Goal: Task Accomplishment & Management: Complete application form

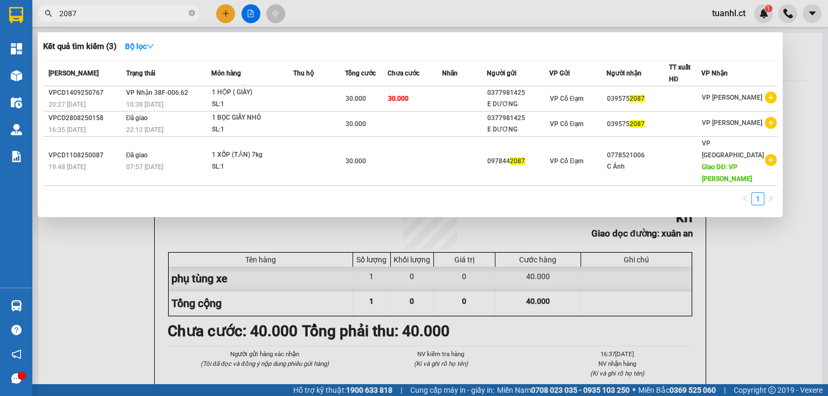
click at [94, 13] on input "2087" at bounding box center [122, 14] width 127 height 12
type input "2"
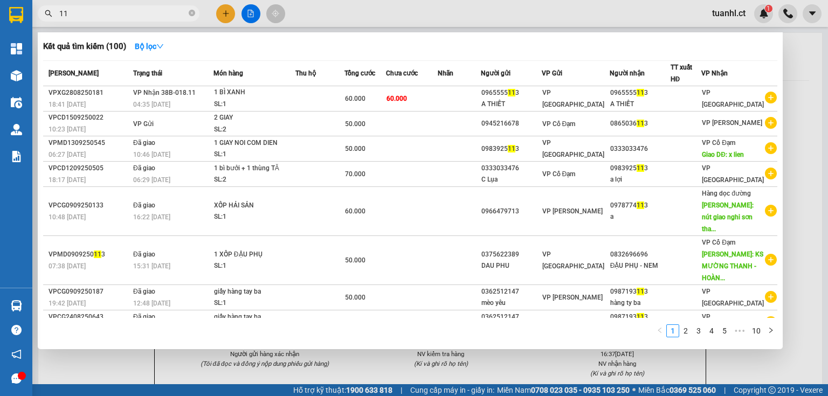
type input "1"
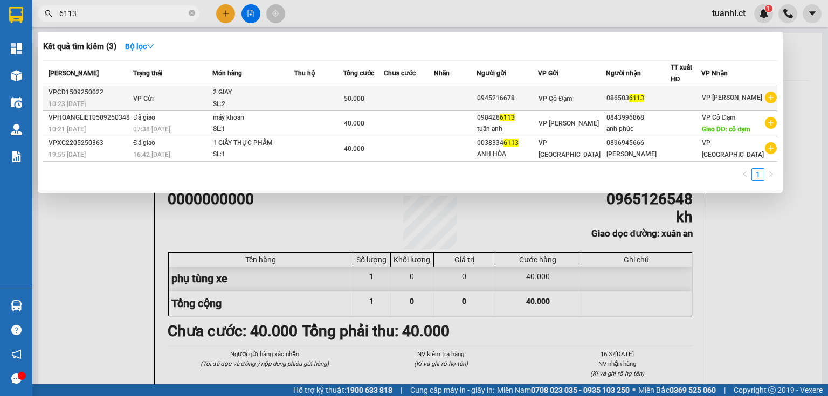
type input "6113"
click at [142, 95] on span "VP Gửi" at bounding box center [143, 99] width 20 height 8
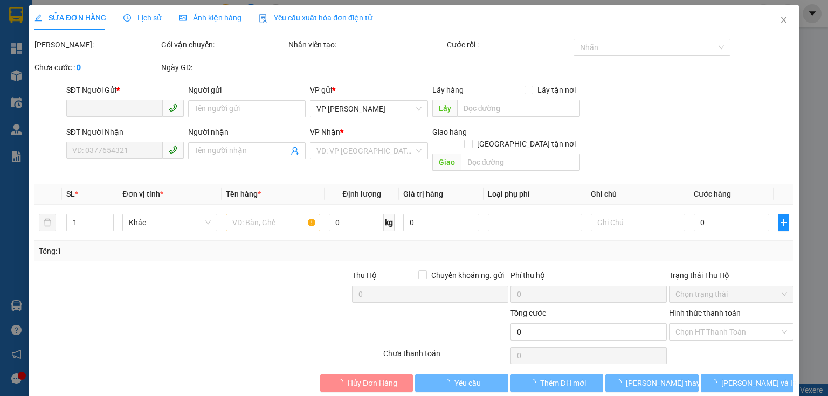
type input "0945216678"
type input "0865036113"
type input "50.000"
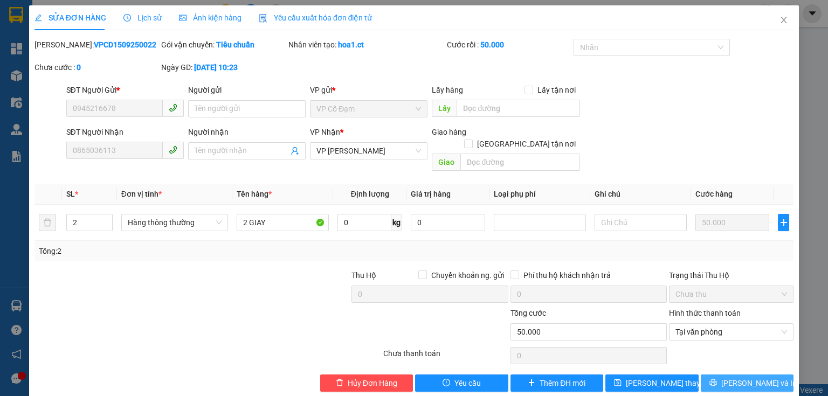
click at [772, 377] on button "[PERSON_NAME] và In" at bounding box center [747, 383] width 93 height 17
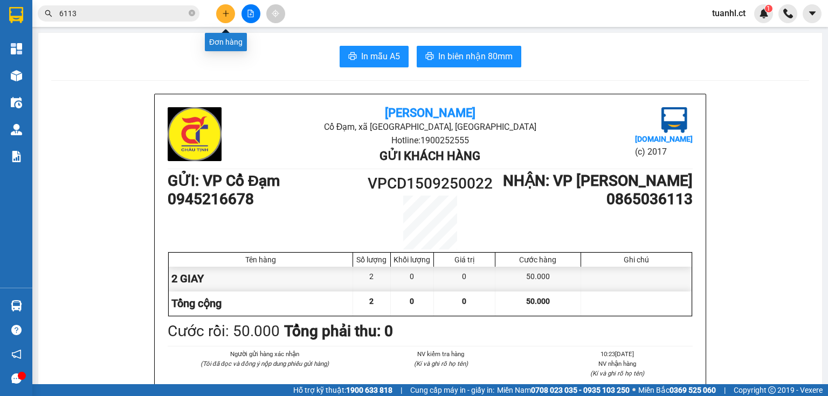
click at [231, 13] on button at bounding box center [225, 13] width 19 height 19
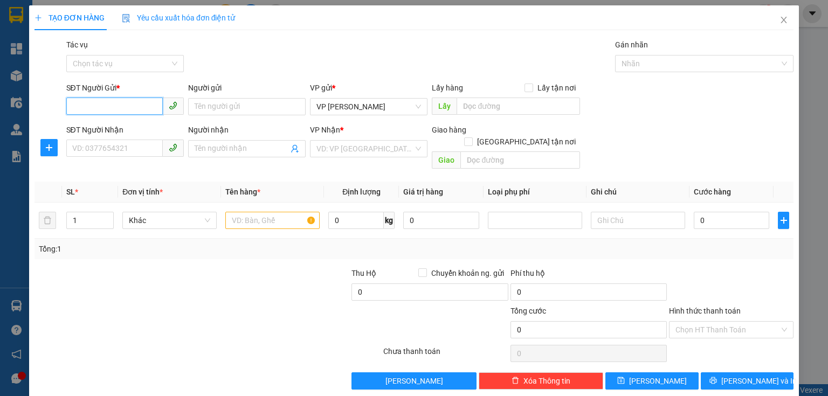
click at [128, 110] on input "SĐT Người Gửi *" at bounding box center [114, 106] width 97 height 17
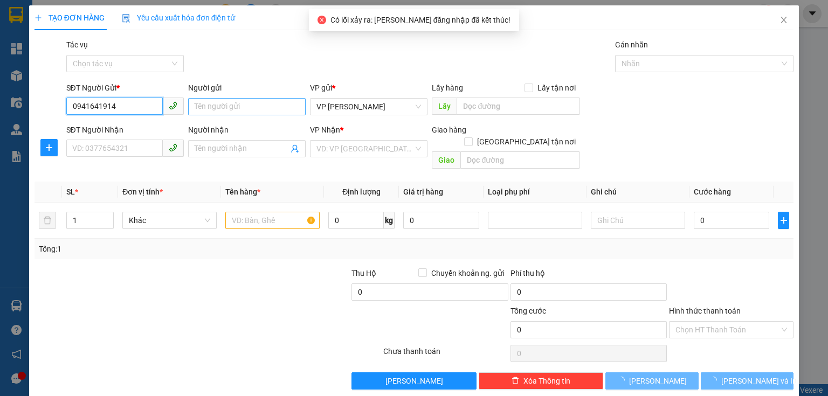
type input "0941641914"
click at [215, 113] on input "Người gửi" at bounding box center [247, 106] width 118 height 17
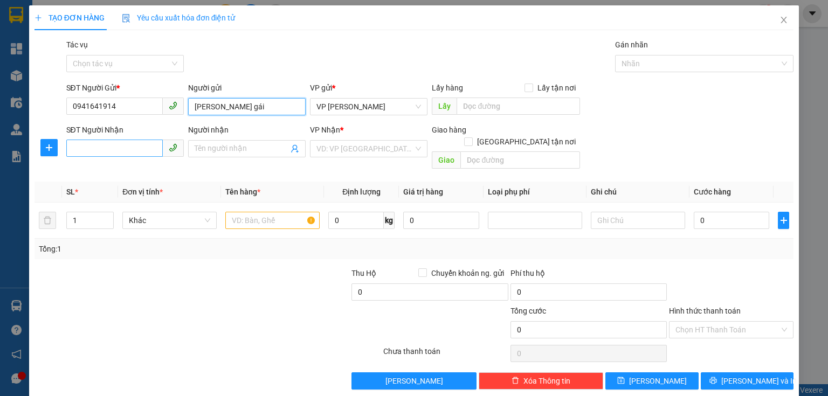
type input "[PERSON_NAME] gái"
click at [121, 155] on input "SĐT Người Nhận" at bounding box center [114, 148] width 97 height 17
type input "0367804675"
click at [239, 155] on span at bounding box center [247, 148] width 118 height 17
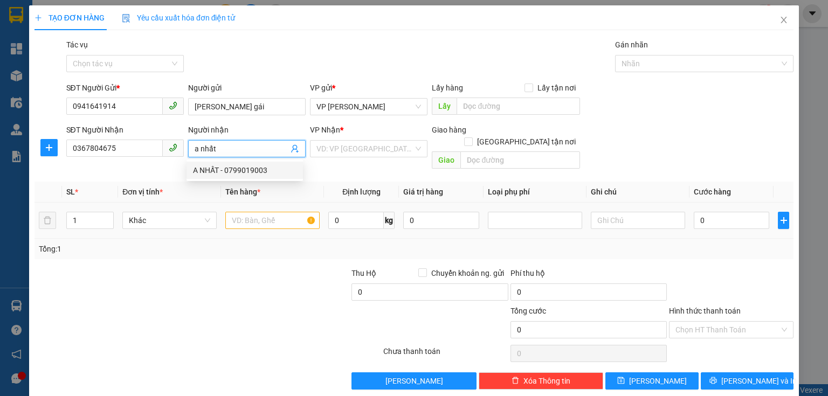
type input "a nhất"
click at [247, 212] on input "text" at bounding box center [272, 220] width 94 height 17
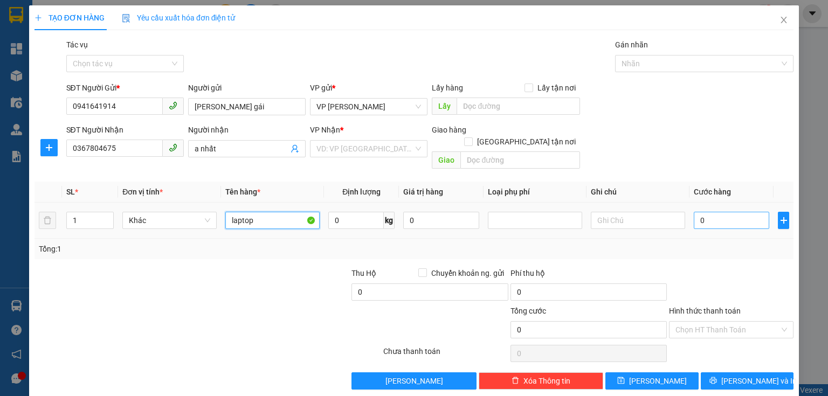
type input "laptop"
click at [709, 212] on input "0" at bounding box center [731, 220] width 75 height 17
type input "1"
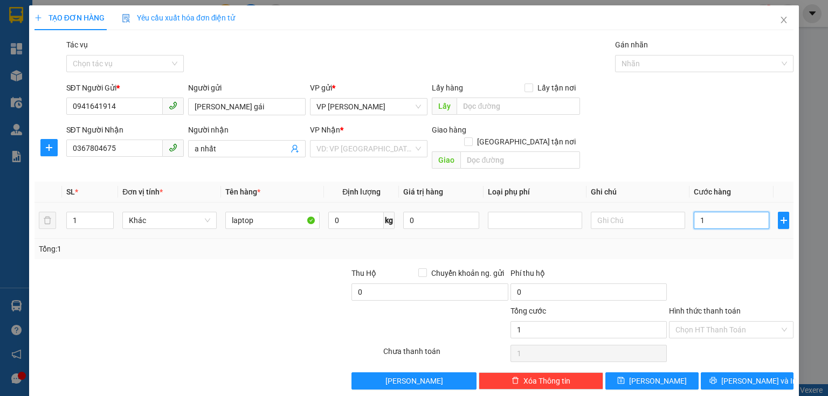
type input "10"
type input "100"
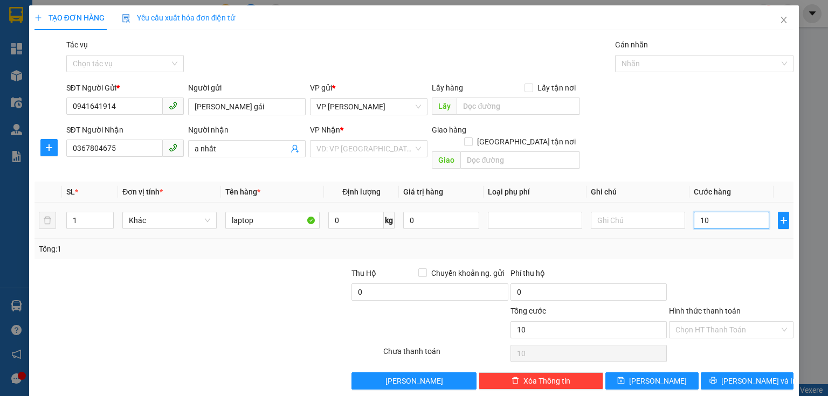
type input "100"
type input "100.000"
click at [388, 145] on input "search" at bounding box center [365, 149] width 97 height 16
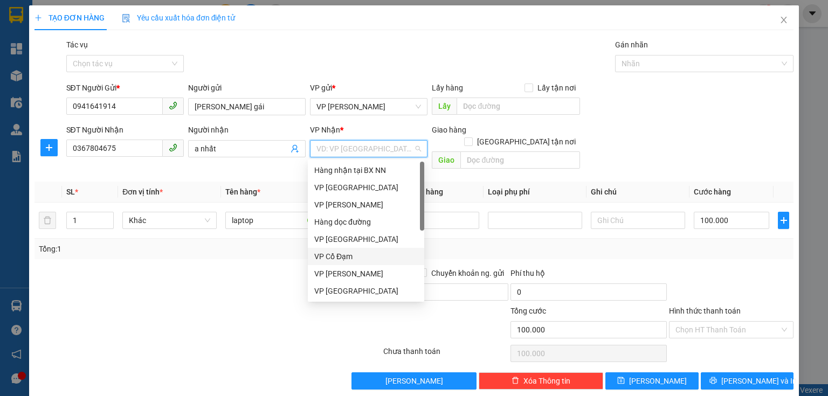
click at [348, 255] on div "VP Cổ Đạm" at bounding box center [366, 257] width 104 height 12
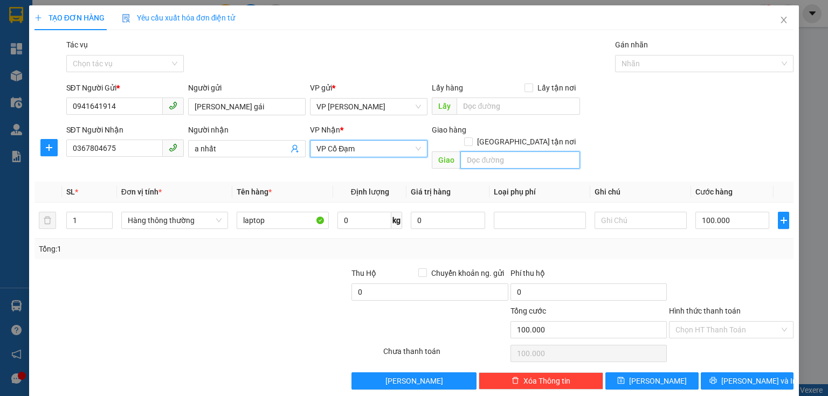
click at [495, 152] on input "text" at bounding box center [521, 160] width 120 height 17
click at [413, 153] on span "VP Cổ Đạm" at bounding box center [369, 149] width 105 height 16
type input "t"
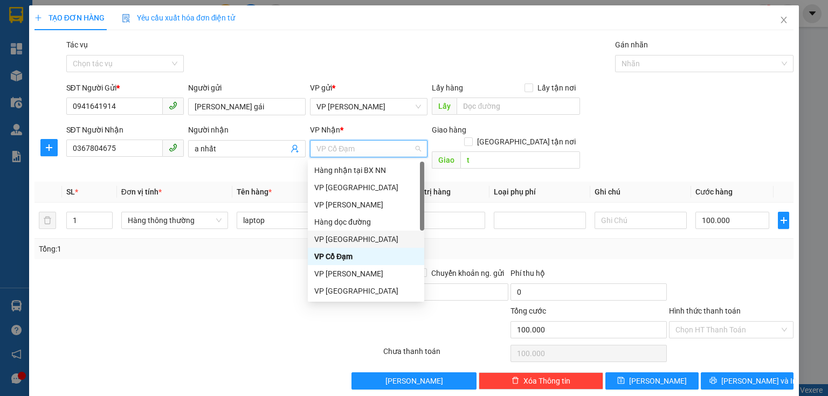
scroll to position [35, 0]
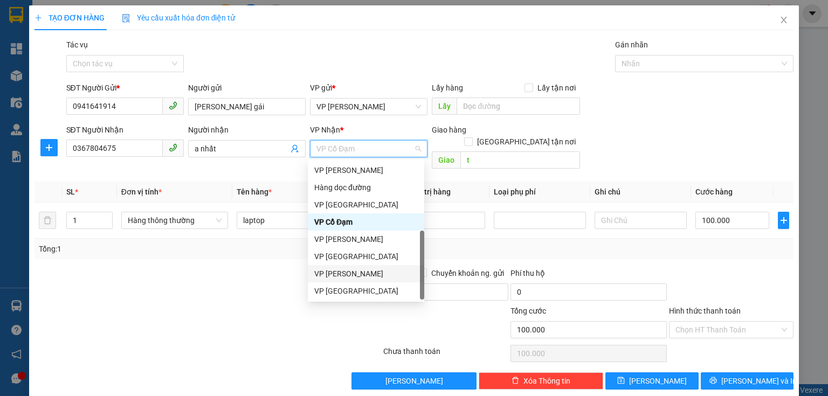
click at [353, 278] on div "VP [PERSON_NAME]" at bounding box center [366, 274] width 104 height 12
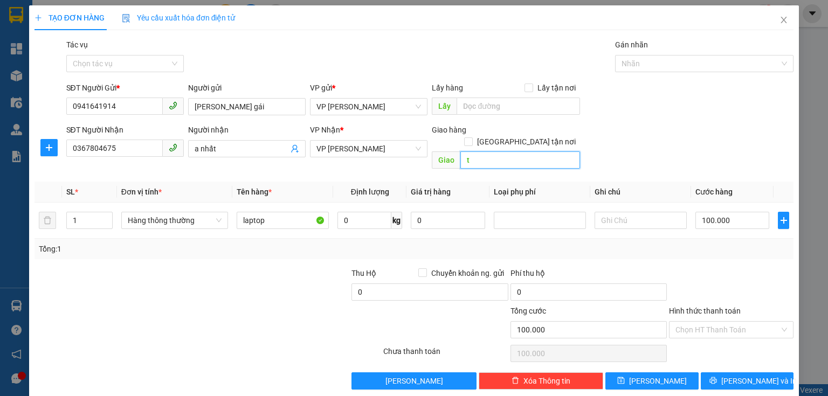
click at [485, 152] on input "t" at bounding box center [521, 160] width 120 height 17
type input "hồng lĩnh"
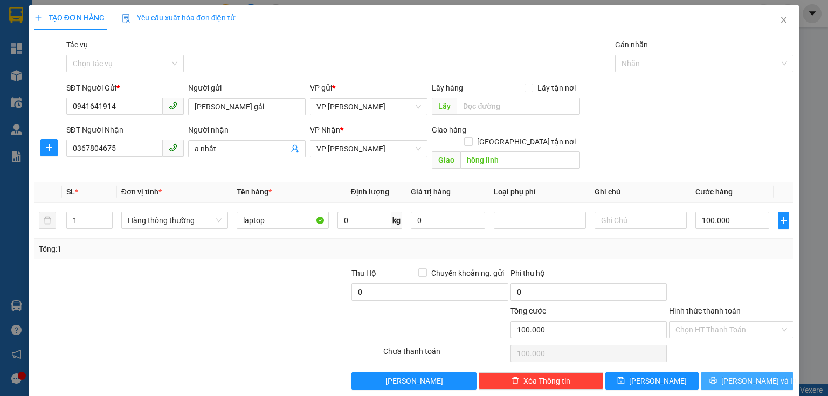
click at [717, 377] on icon "printer" at bounding box center [714, 381] width 8 height 8
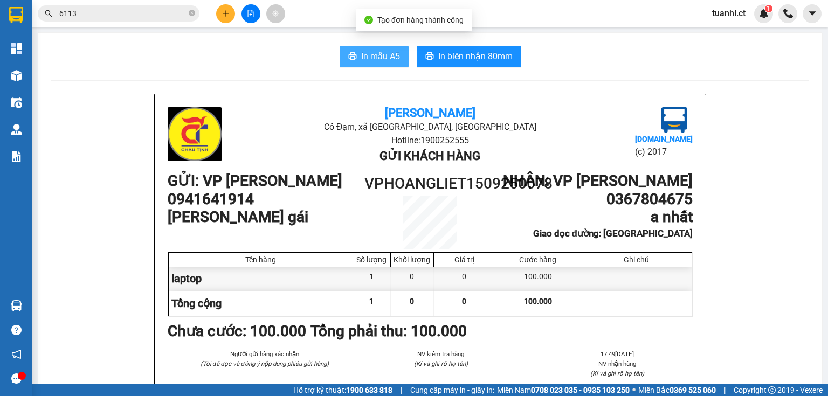
click at [382, 53] on span "In mẫu A5" at bounding box center [380, 56] width 39 height 13
